Goal: Transaction & Acquisition: Download file/media

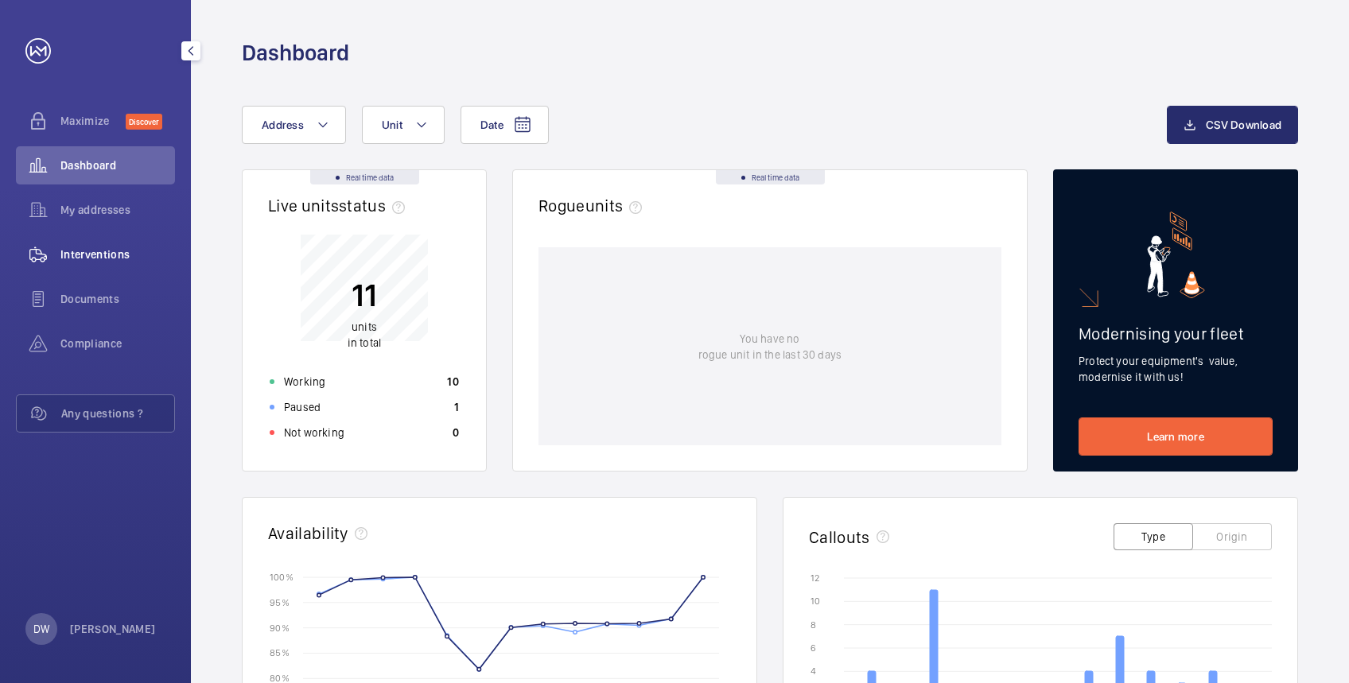
click at [112, 247] on span "Interventions" at bounding box center [117, 255] width 115 height 16
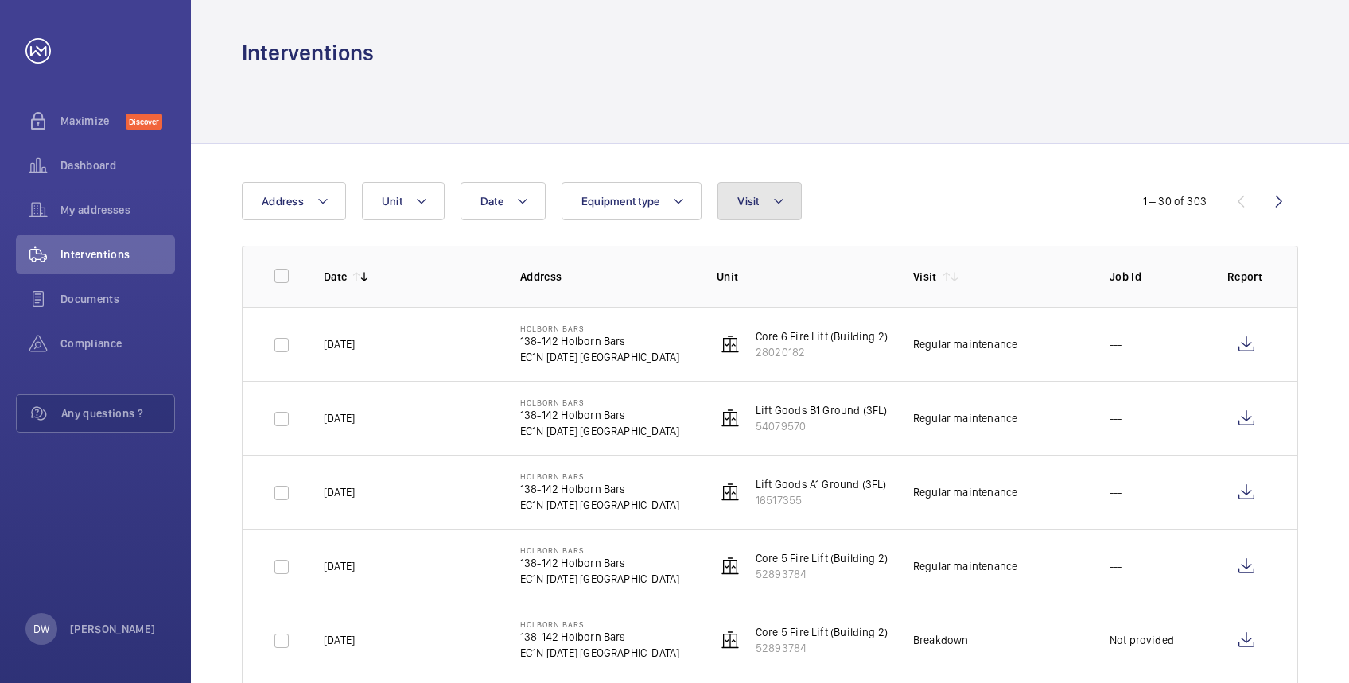
click at [741, 205] on span "Visit" at bounding box center [747, 201] width 21 height 13
type input "repair"
click at [800, 316] on span "Repair" at bounding box center [870, 309] width 219 height 16
click at [757, 316] on input "Repair" at bounding box center [741, 310] width 32 height 32
checkbox input "true"
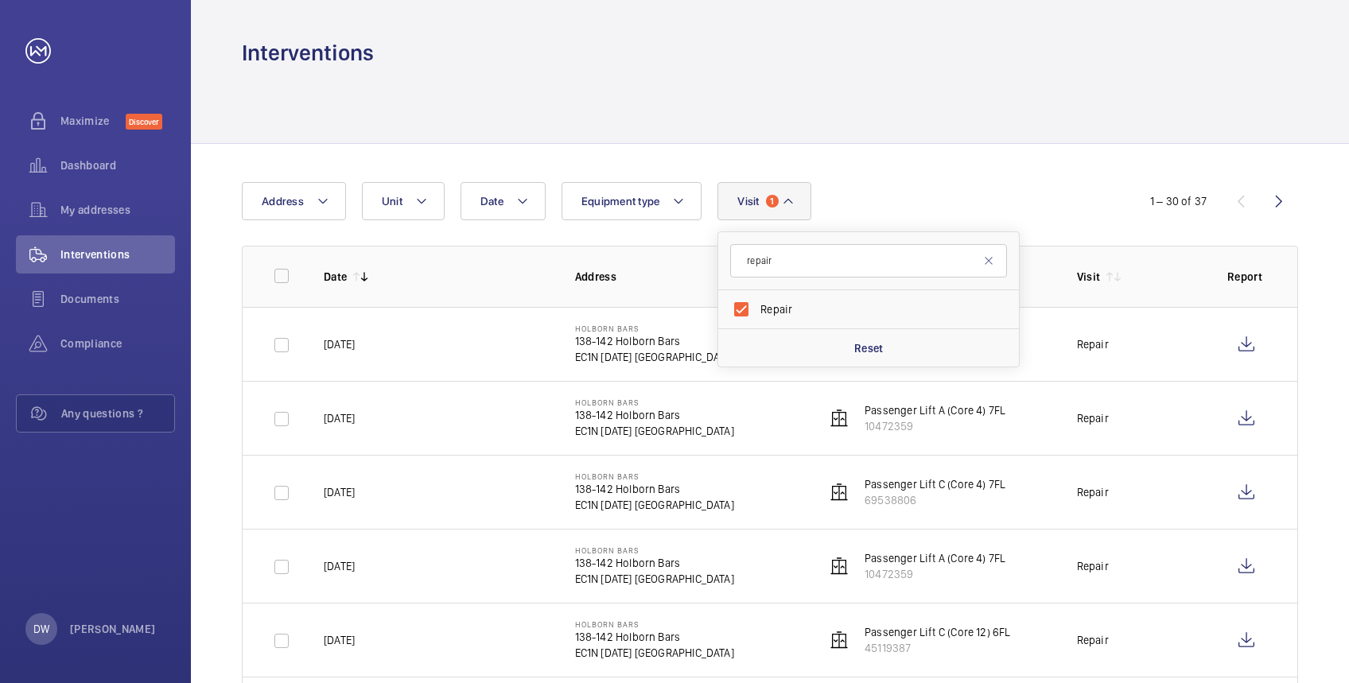
click at [931, 109] on div at bounding box center [770, 106] width 1056 height 76
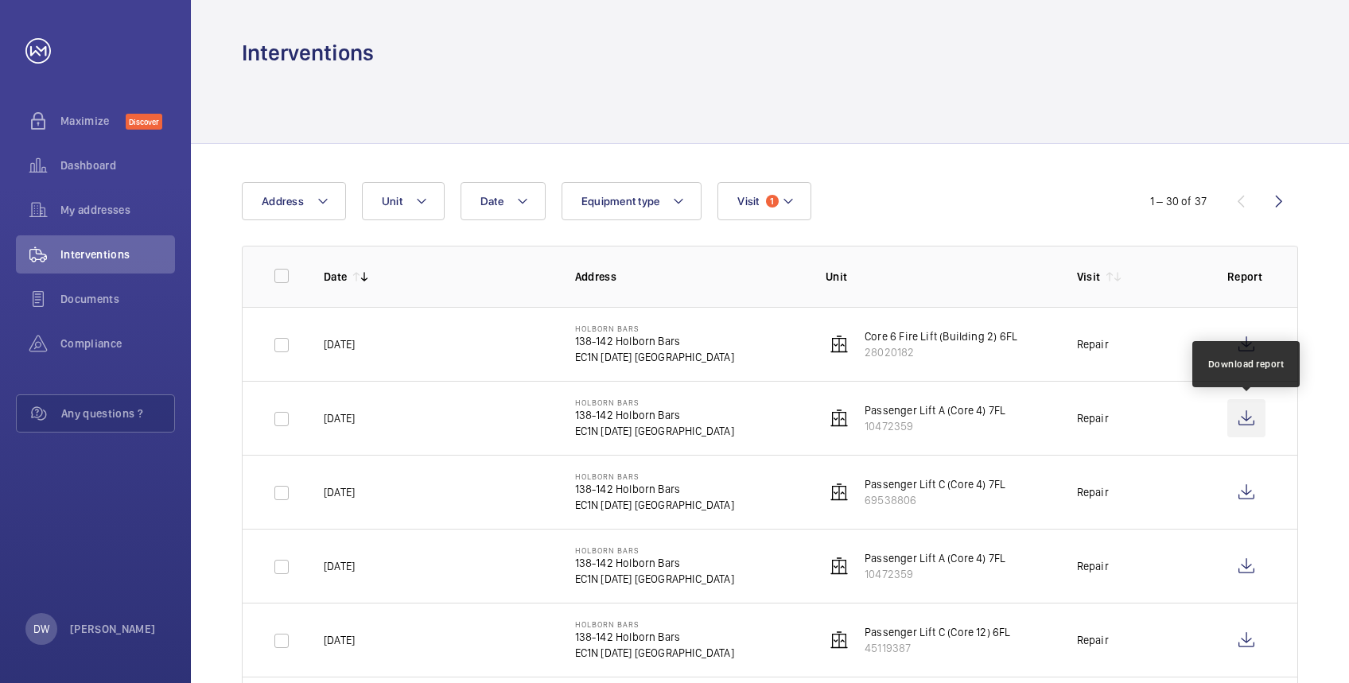
click at [1241, 417] on wm-front-icon-button at bounding box center [1246, 418] width 38 height 38
